Goal: Task Accomplishment & Management: Manage account settings

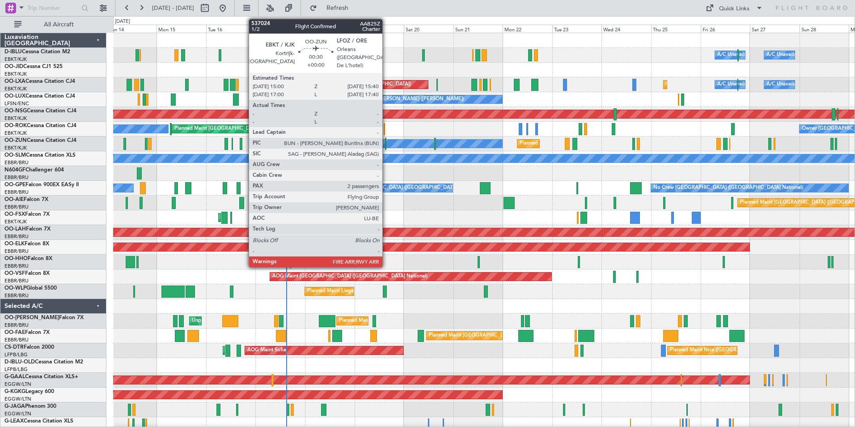
click at [386, 142] on div at bounding box center [386, 144] width 2 height 12
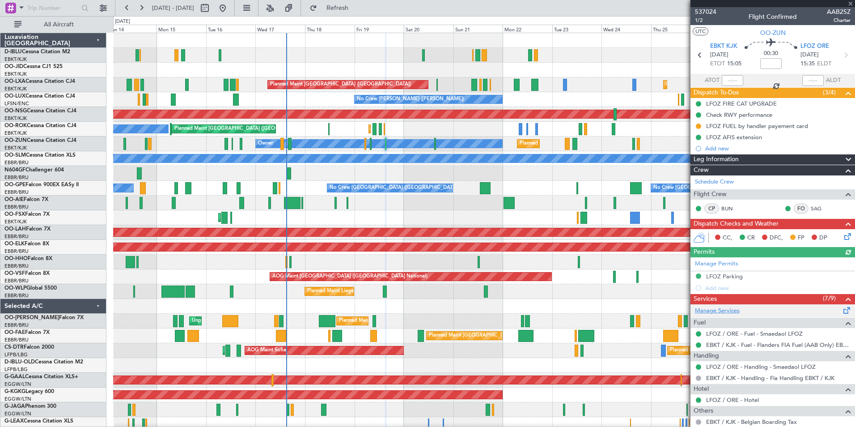
click at [728, 312] on link "Manage Services" at bounding box center [717, 310] width 45 height 9
click at [283, 189] on div "Planned Maint [GEOGRAPHIC_DATA] ([GEOGRAPHIC_DATA] National) No Crew [GEOGRAPHI…" at bounding box center [483, 188] width 741 height 15
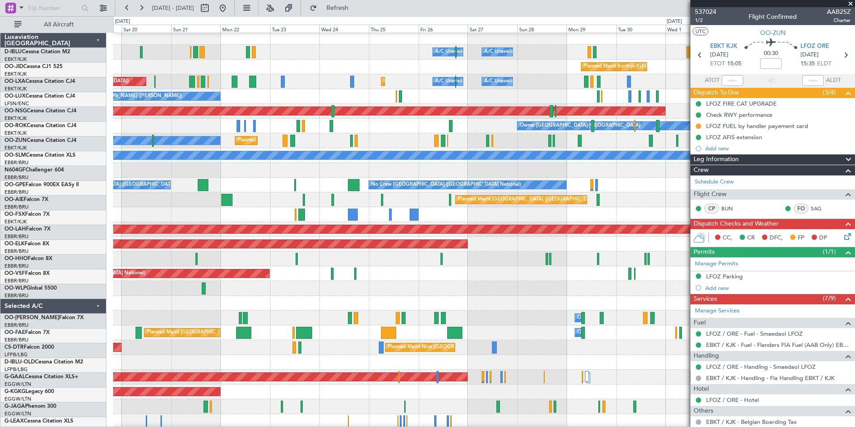
scroll to position [3, 0]
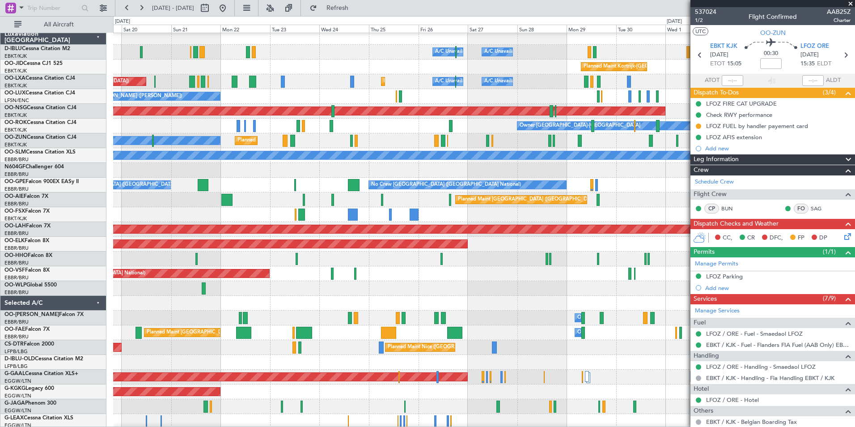
click at [401, 200] on div "A/C Unavailable [GEOGRAPHIC_DATA] ([GEOGRAPHIC_DATA] National) A/C Unavailable …" at bounding box center [483, 325] width 741 height 590
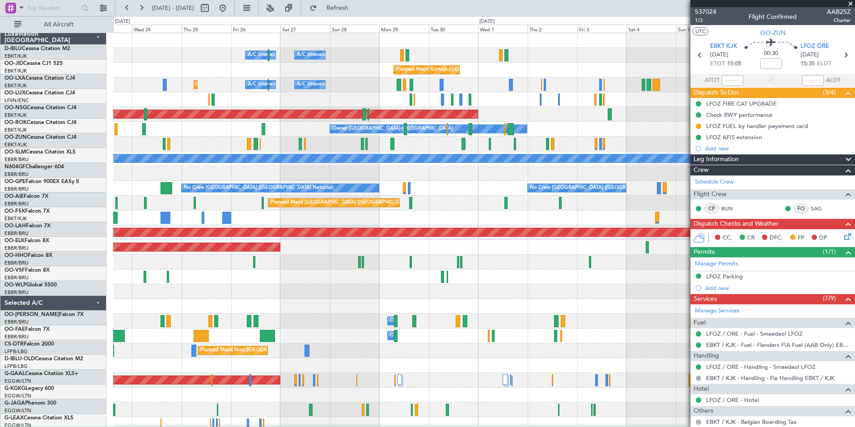
scroll to position [0, 0]
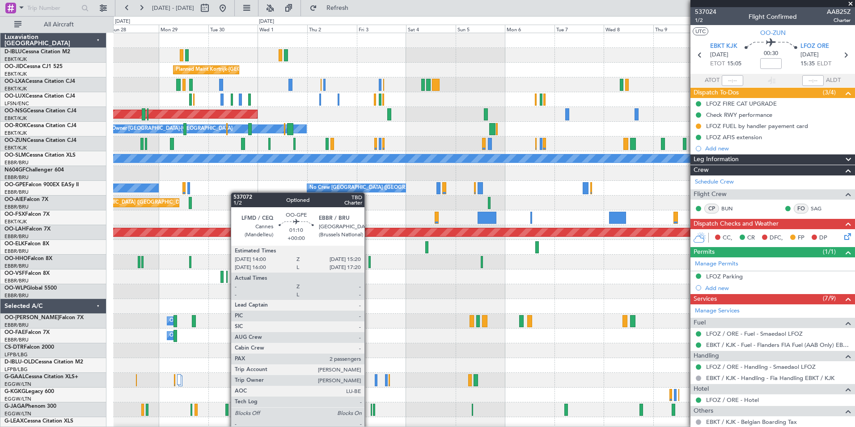
click at [199, 192] on div "No Crew [GEOGRAPHIC_DATA] ([GEOGRAPHIC_DATA] National) No Crew [GEOGRAPHIC_DATA…" at bounding box center [483, 188] width 741 height 15
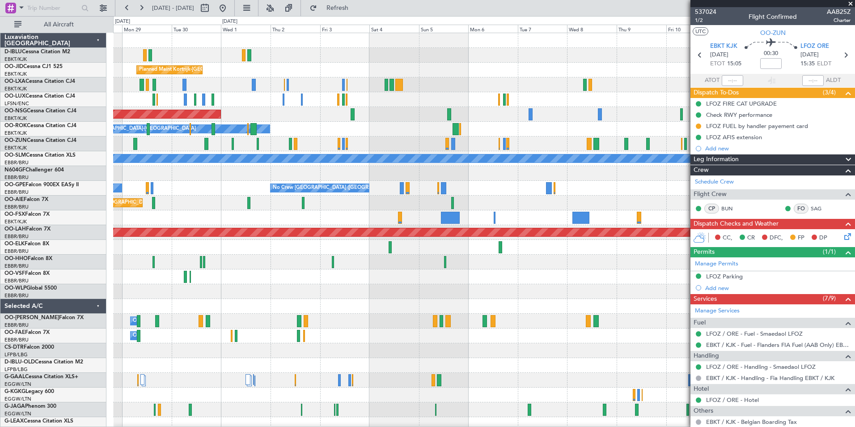
click at [491, 201] on div "Planned Maint [GEOGRAPHIC_DATA] ([GEOGRAPHIC_DATA])" at bounding box center [483, 202] width 741 height 15
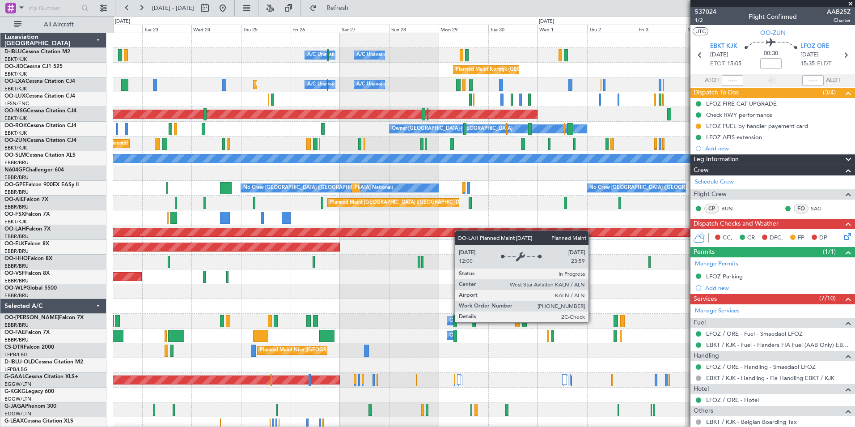
click at [525, 234] on div "A/C Unavailable [GEOGRAPHIC_DATA]-[GEOGRAPHIC_DATA] A/C Unavailable [GEOGRAPHIC…" at bounding box center [483, 313] width 741 height 561
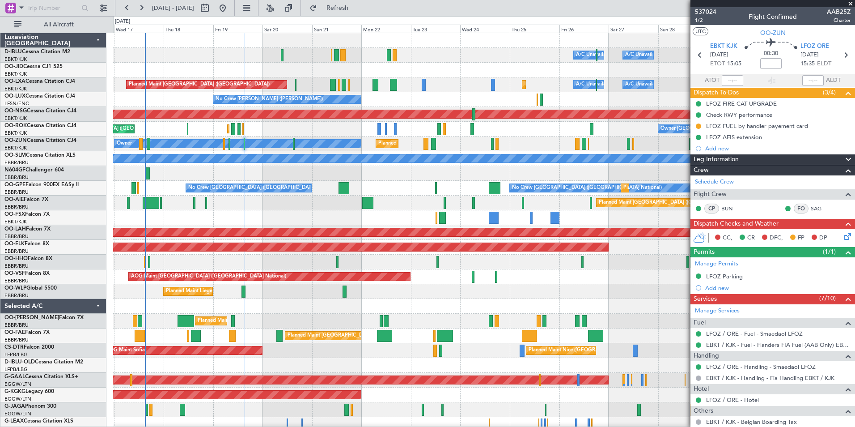
click at [542, 205] on div "A/C Unavailable [GEOGRAPHIC_DATA]-[GEOGRAPHIC_DATA] A/C Unavailable [GEOGRAPHIC…" at bounding box center [483, 313] width 741 height 561
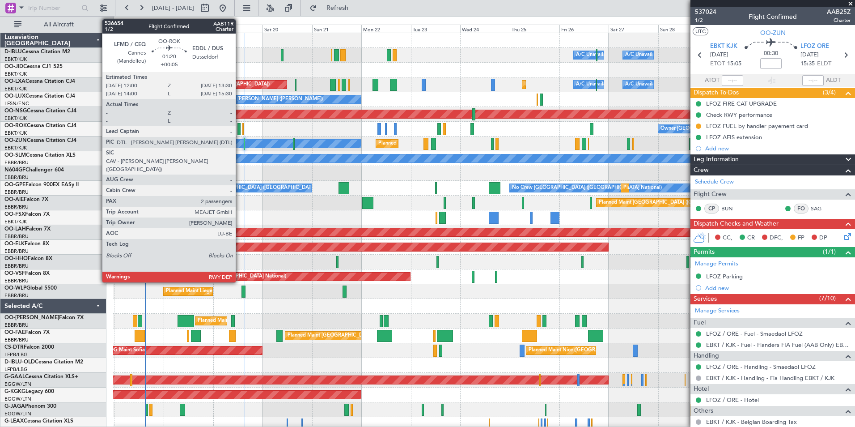
click at [241, 130] on div at bounding box center [238, 129] width 3 height 12
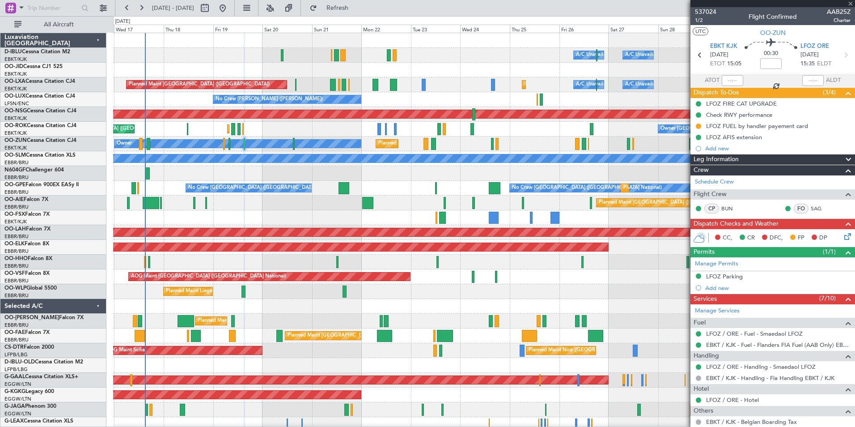
type input "+00:05"
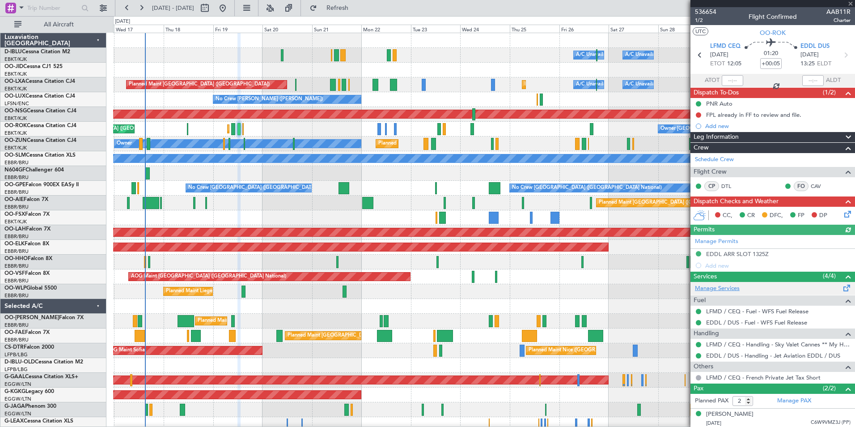
click at [737, 284] on link "Manage Services" at bounding box center [717, 288] width 45 height 9
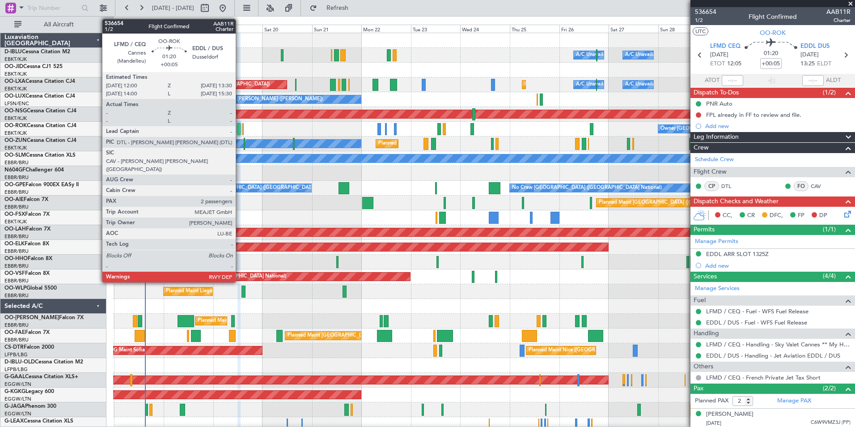
click at [240, 128] on div at bounding box center [238, 129] width 3 height 12
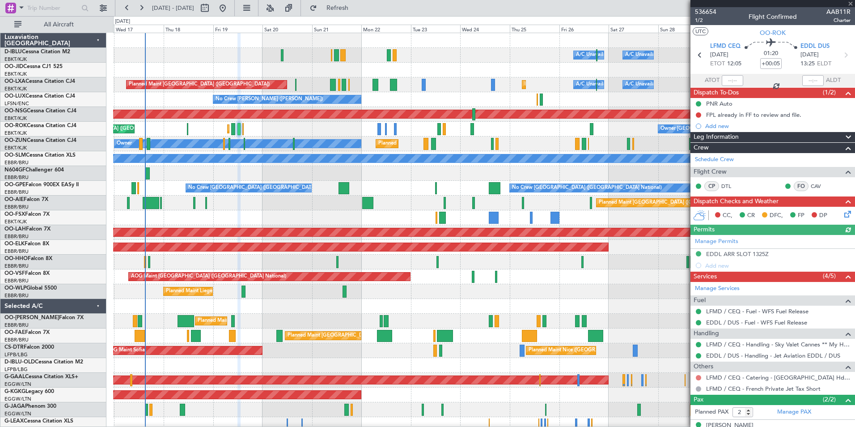
click at [697, 377] on button at bounding box center [698, 377] width 5 height 5
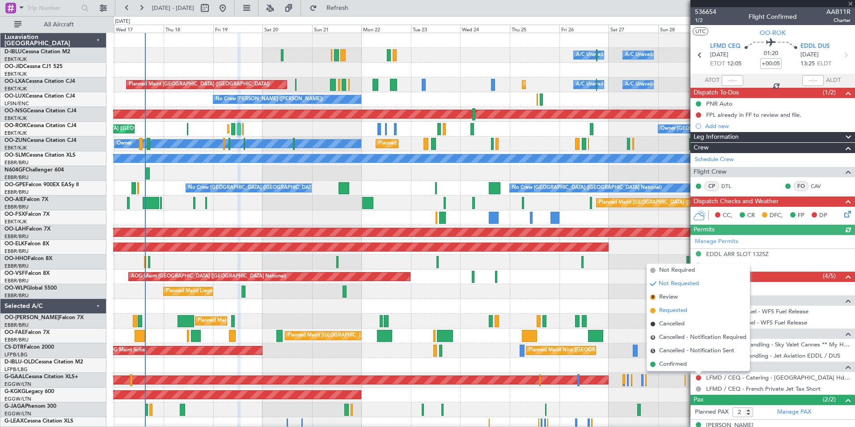
click at [660, 314] on span "Requested" at bounding box center [673, 310] width 28 height 9
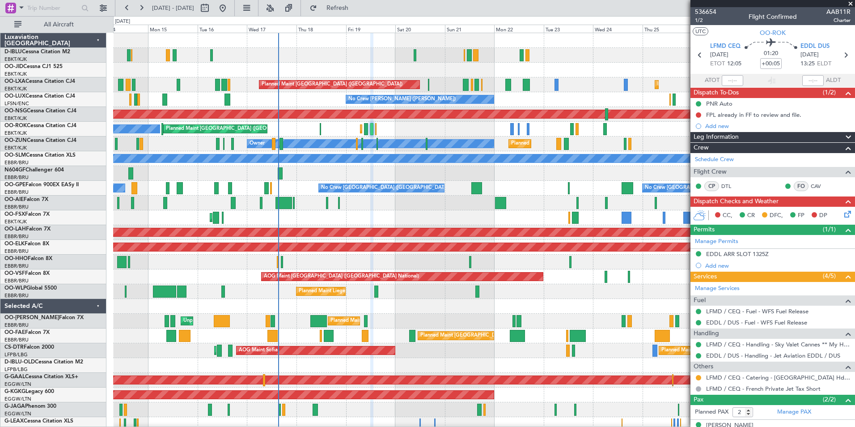
click at [345, 226] on div "A/C Unavailable [GEOGRAPHIC_DATA] ([GEOGRAPHIC_DATA] National) A/C Unavailable …" at bounding box center [483, 328] width 741 height 590
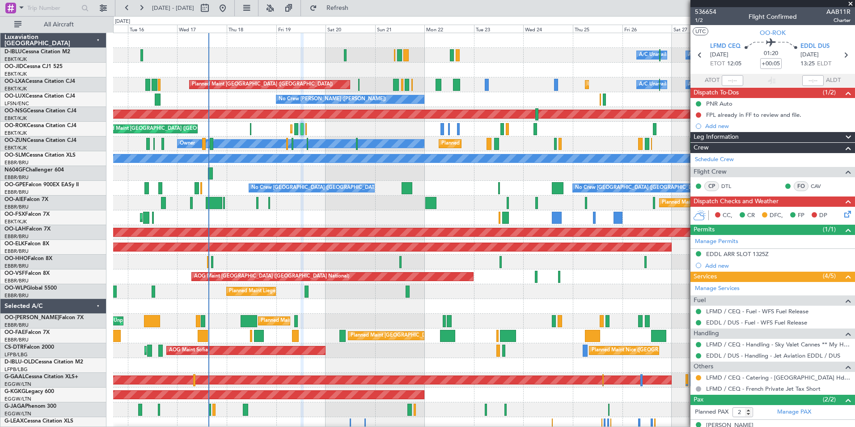
click at [208, 221] on div "AOG Maint Kortrijk-[GEOGRAPHIC_DATA]" at bounding box center [483, 217] width 741 height 15
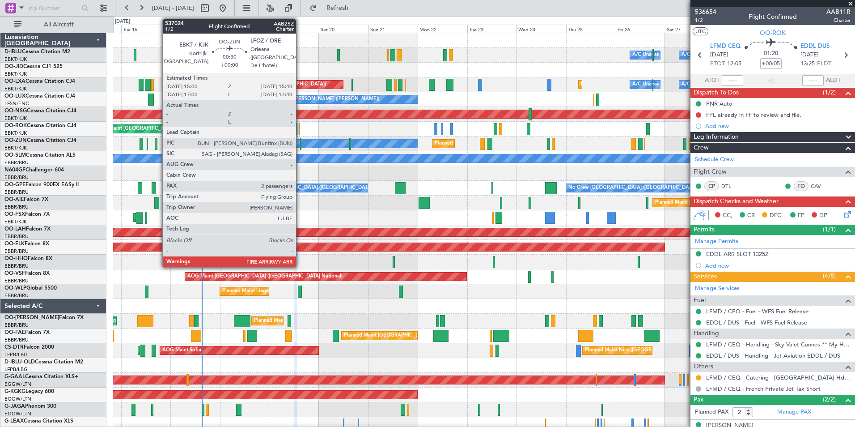
click at [300, 143] on div at bounding box center [301, 144] width 2 height 12
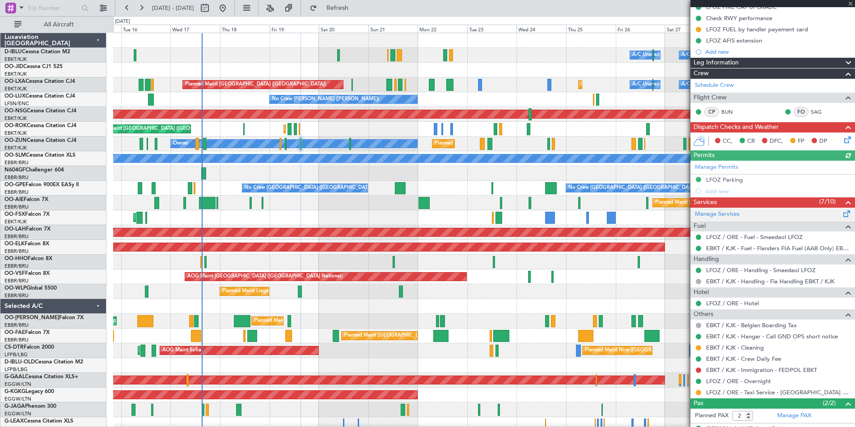
scroll to position [133, 0]
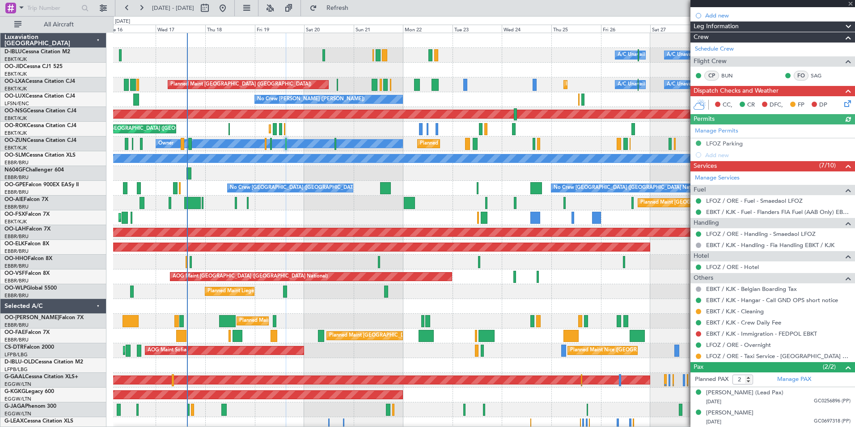
click at [603, 288] on div "Planned Maint Liege" at bounding box center [483, 291] width 741 height 15
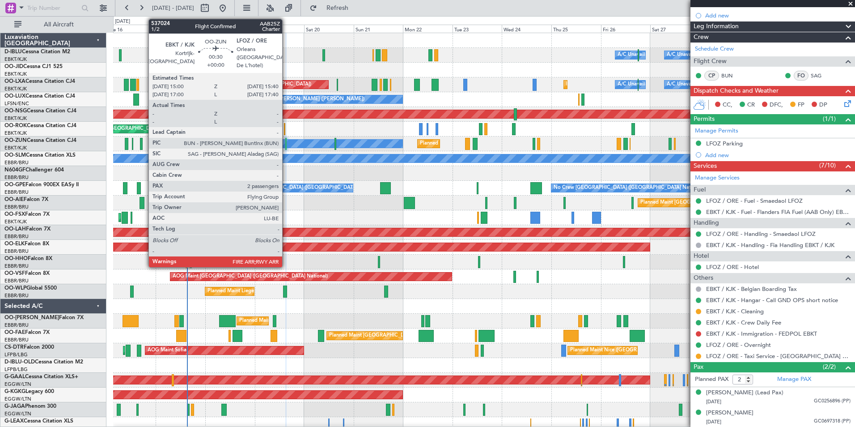
click at [286, 144] on div at bounding box center [286, 144] width 2 height 12
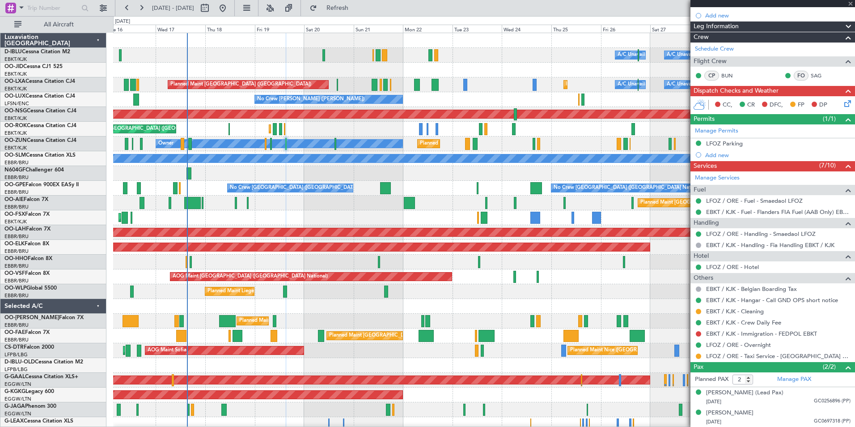
scroll to position [0, 0]
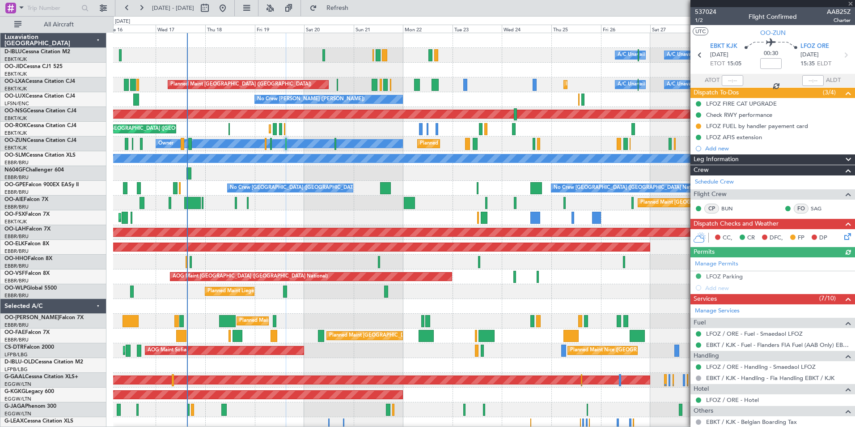
click at [286, 144] on div at bounding box center [286, 144] width 2 height 12
click at [703, 20] on span "1/2" at bounding box center [705, 21] width 21 height 8
click at [212, 13] on button at bounding box center [205, 8] width 14 height 14
select select "9"
select select "2025"
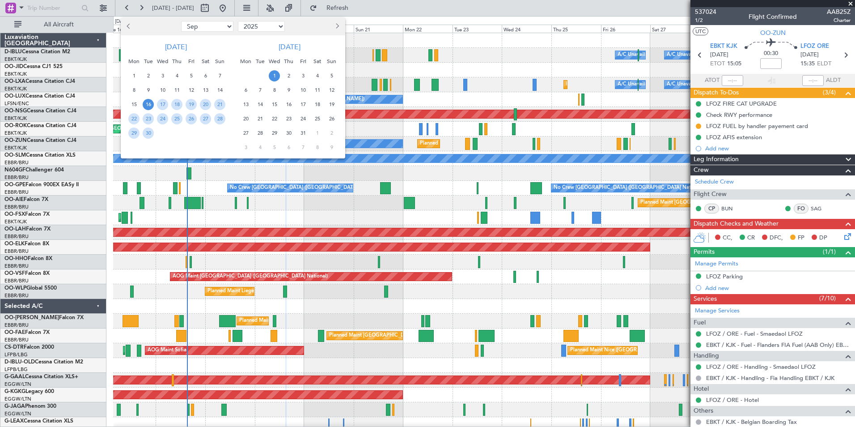
click at [212, 25] on select "Jan Feb Mar Apr May Jun [DATE] Aug Sep Oct Nov Dec" at bounding box center [207, 26] width 52 height 11
select select "12"
click at [181, 21] on select "Jan Feb Mar Apr May Jun [DATE] Aug Sep Oct Nov Dec" at bounding box center [207, 26] width 52 height 11
click at [152, 72] on span "2" at bounding box center [148, 75] width 11 height 11
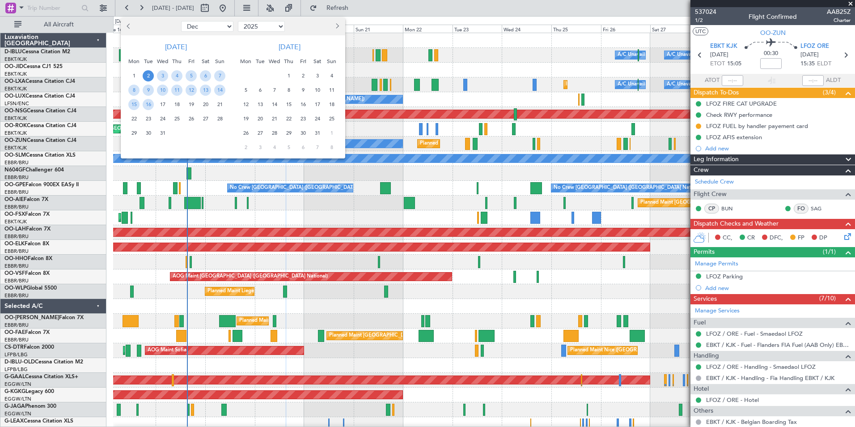
click at [159, 95] on div "10" at bounding box center [163, 90] width 14 height 14
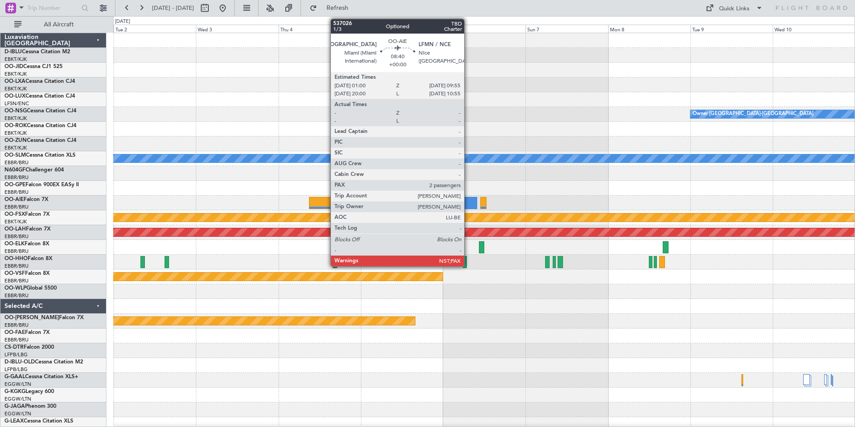
click at [468, 199] on div at bounding box center [461, 203] width 31 height 12
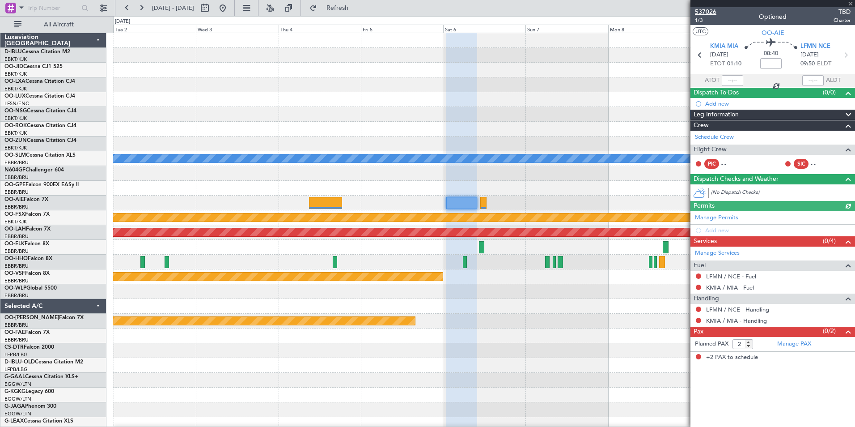
click at [705, 8] on span "537026" at bounding box center [705, 11] width 21 height 9
click at [230, 9] on button at bounding box center [223, 8] width 14 height 14
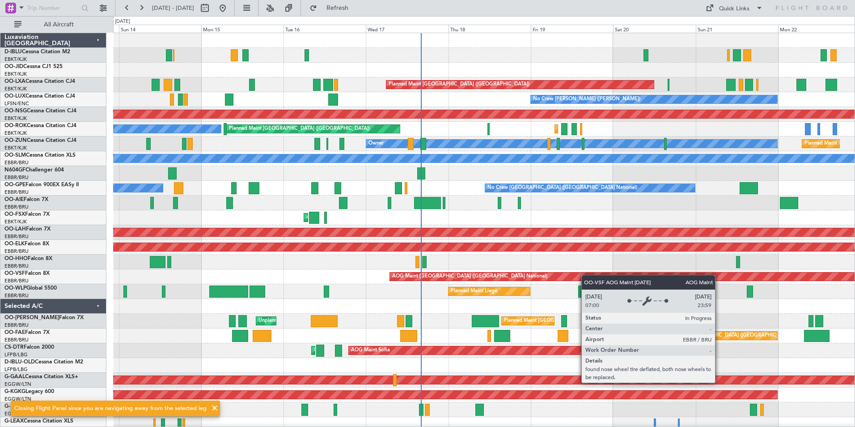
click at [579, 278] on div "No Crew [GEOGRAPHIC_DATA] ([GEOGRAPHIC_DATA] National) Planned Maint [GEOGRAPHI…" at bounding box center [483, 328] width 741 height 590
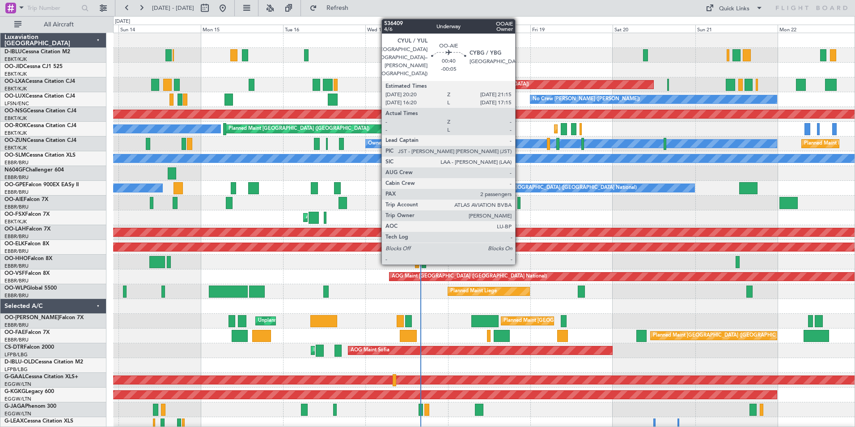
click at [519, 203] on div at bounding box center [519, 203] width 4 height 12
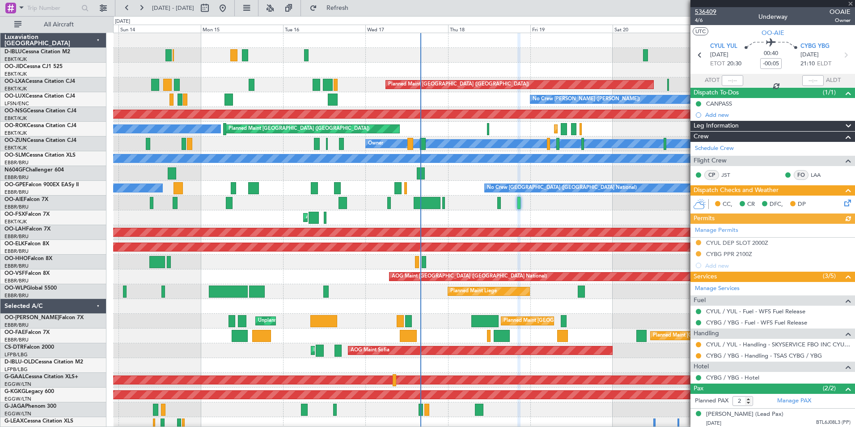
click at [716, 12] on span "536409" at bounding box center [705, 11] width 21 height 9
